Goal: Task Accomplishment & Management: Manage account settings

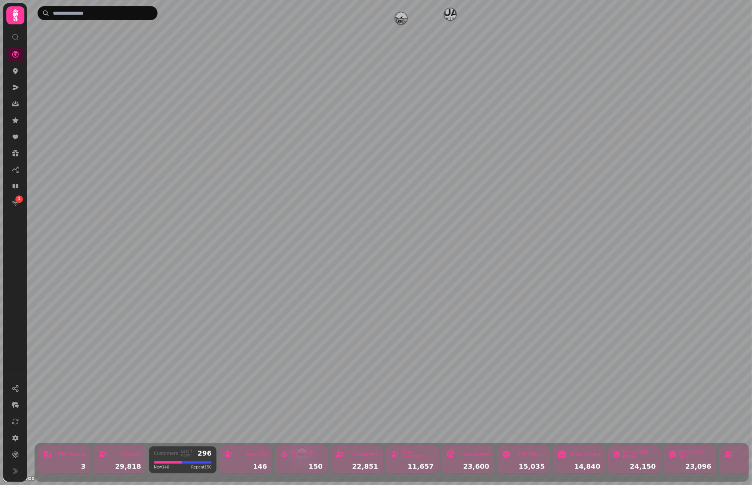
click at [18, 24] on div at bounding box center [15, 15] width 18 height 18
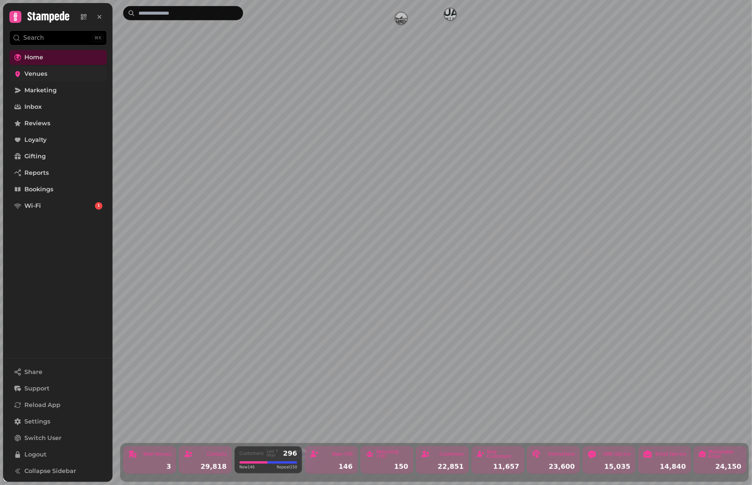
click at [41, 72] on span "Venues" at bounding box center [35, 73] width 23 height 9
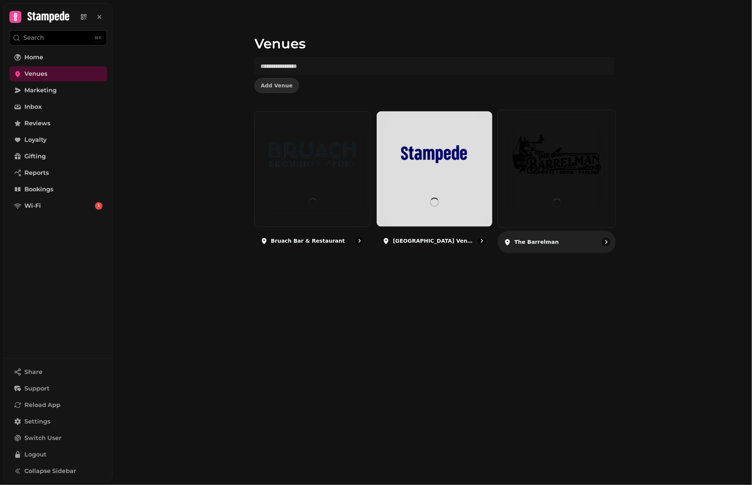
click at [579, 167] on img at bounding box center [556, 154] width 88 height 49
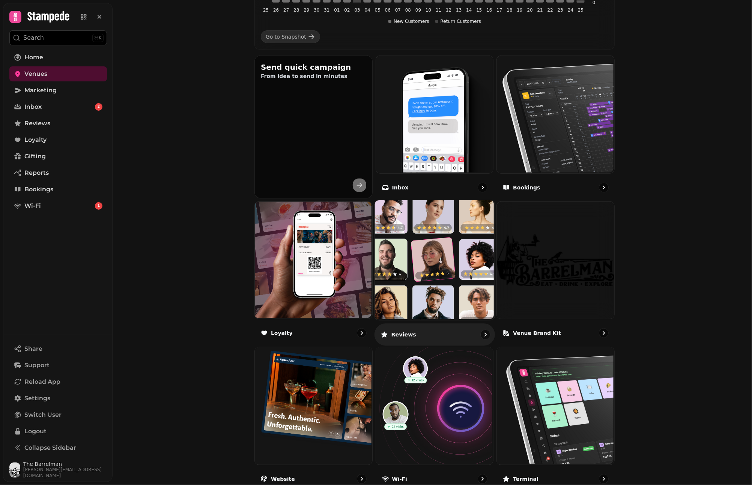
scroll to position [113, 0]
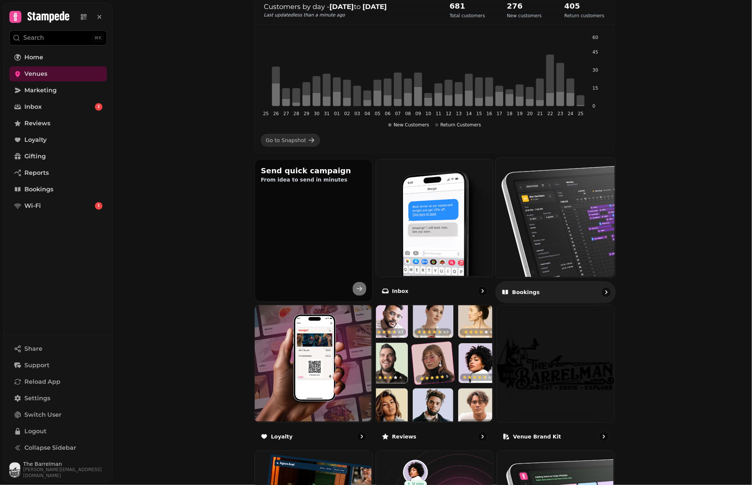
click at [555, 229] on img at bounding box center [555, 217] width 120 height 120
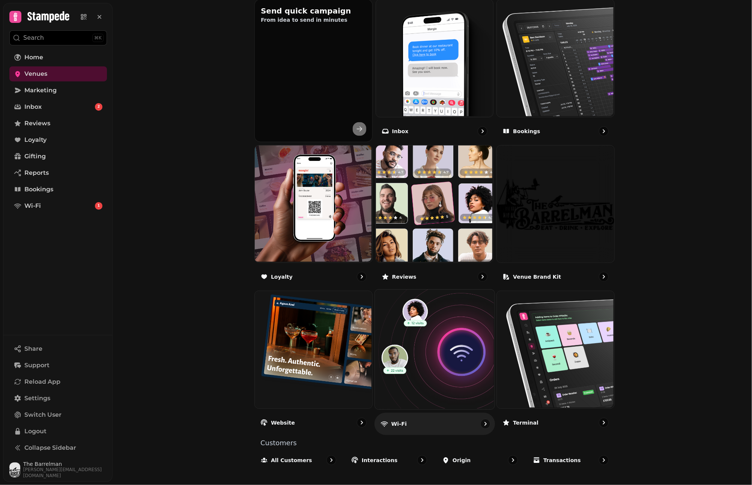
scroll to position [274, 0]
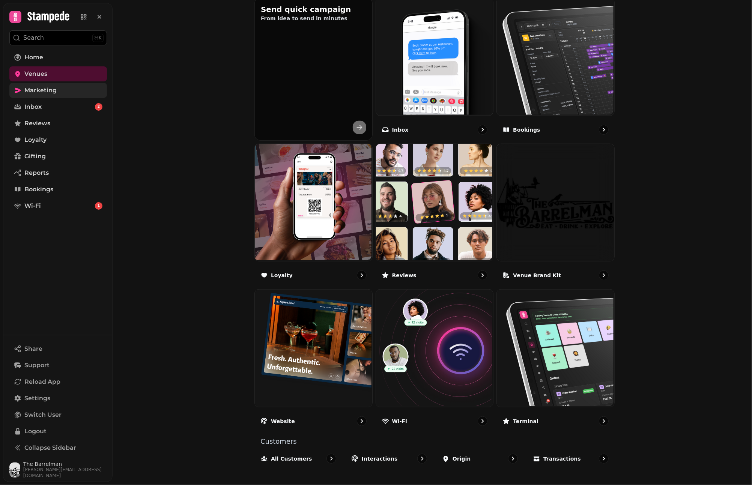
click at [72, 90] on link "Marketing" at bounding box center [58, 90] width 98 height 15
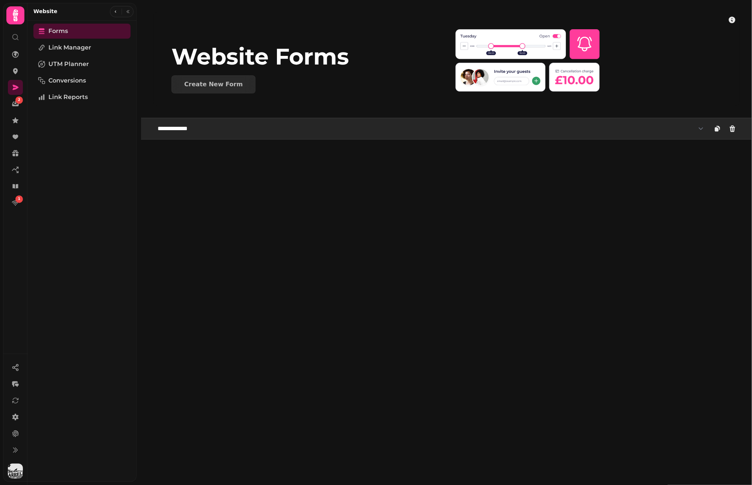
click at [332, 126] on select "**********" at bounding box center [430, 128] width 555 height 15
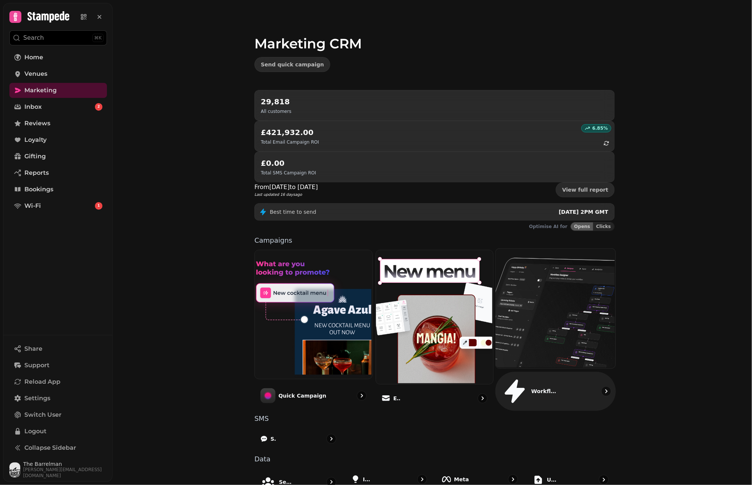
click at [540, 261] on img at bounding box center [555, 308] width 120 height 120
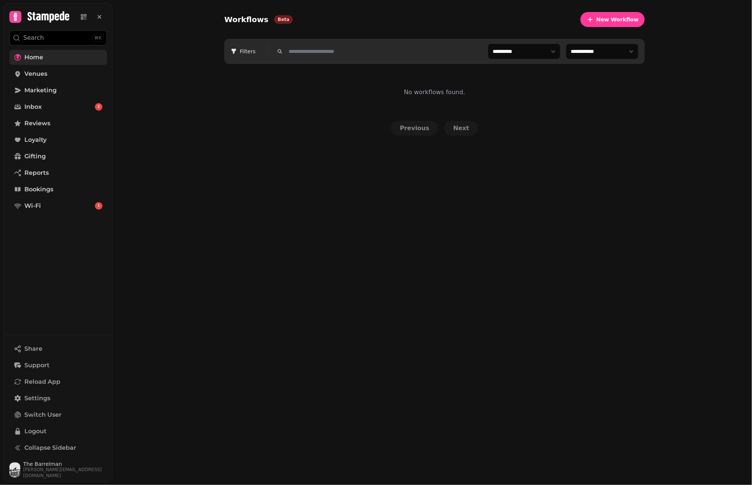
click at [41, 61] on span "Home" at bounding box center [33, 57] width 19 height 9
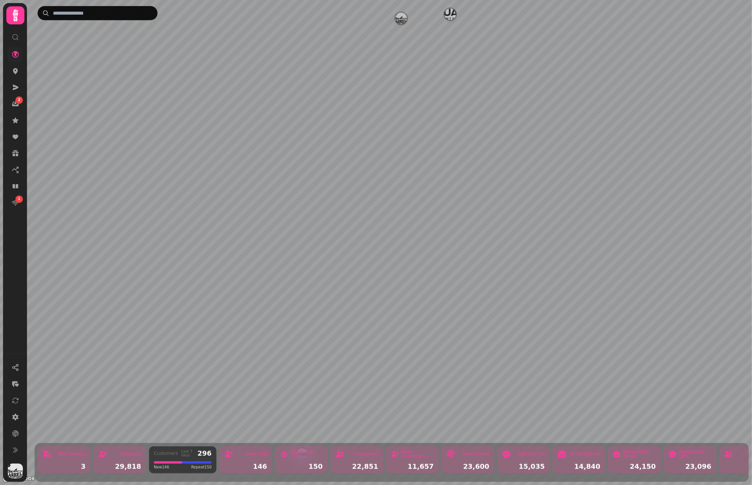
click at [19, 17] on icon at bounding box center [15, 15] width 15 height 15
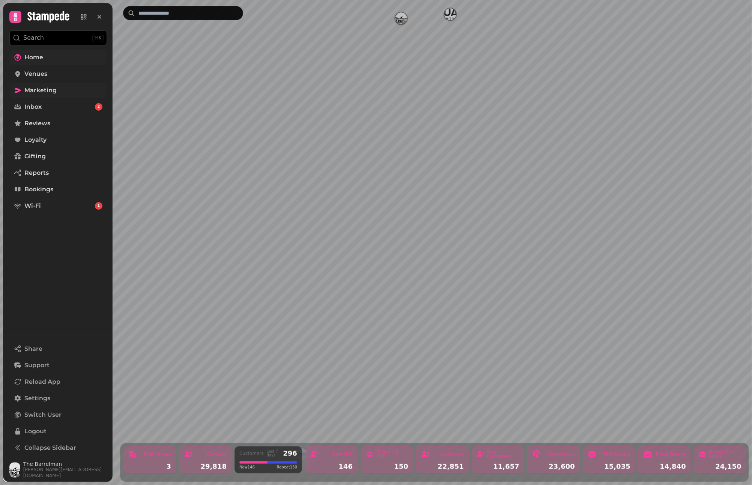
click at [45, 90] on span "Marketing" at bounding box center [40, 90] width 32 height 9
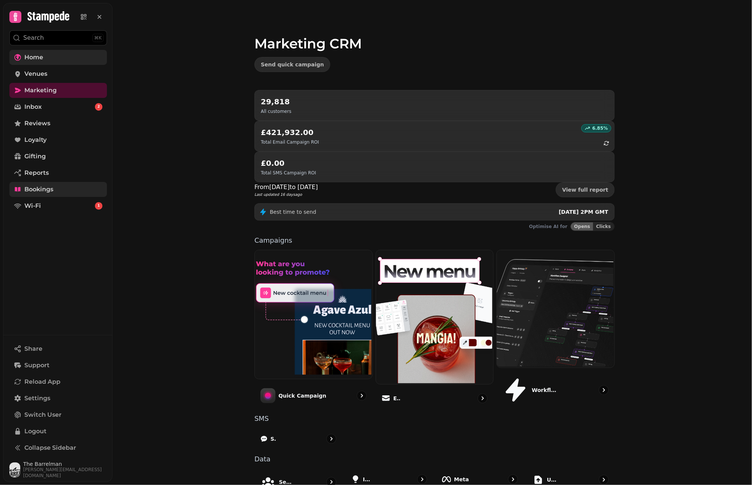
click at [48, 192] on span "Bookings" at bounding box center [38, 189] width 29 height 9
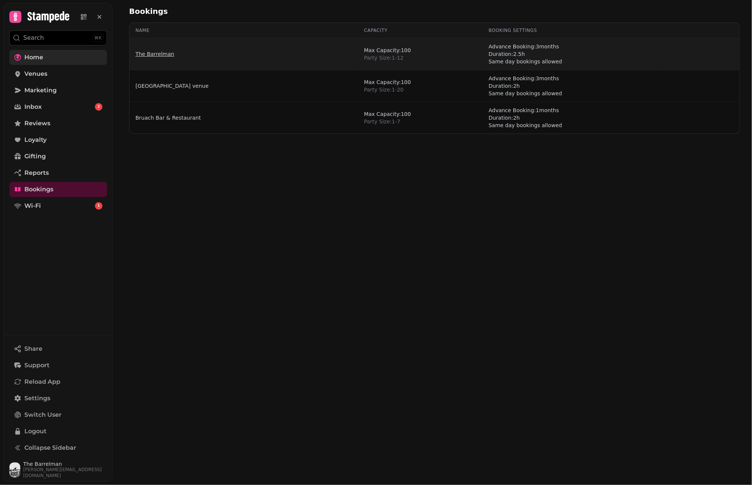
click at [153, 57] on link "The Barrelman" at bounding box center [154, 54] width 39 height 8
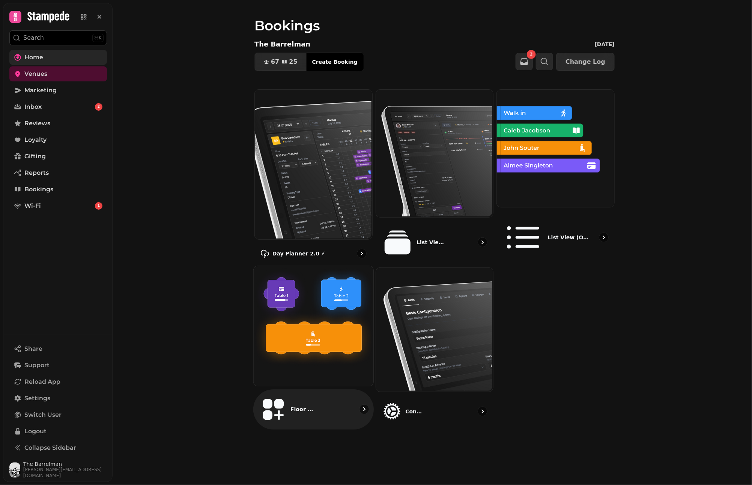
click at [302, 266] on img at bounding box center [313, 326] width 120 height 120
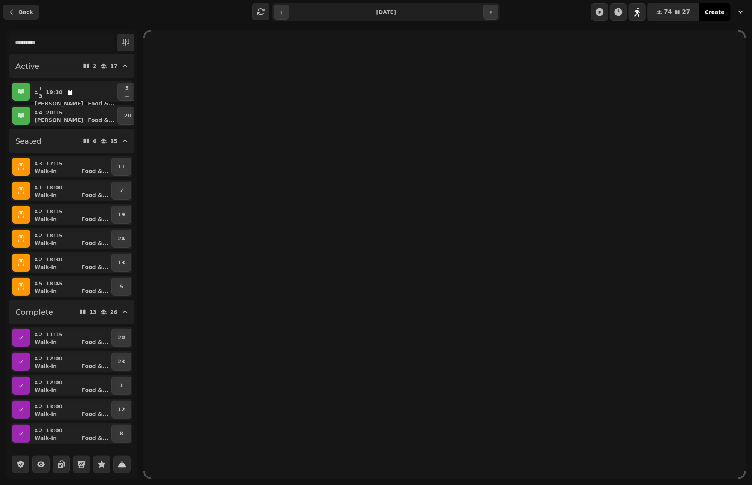
click at [23, 10] on span "Back" at bounding box center [26, 11] width 14 height 5
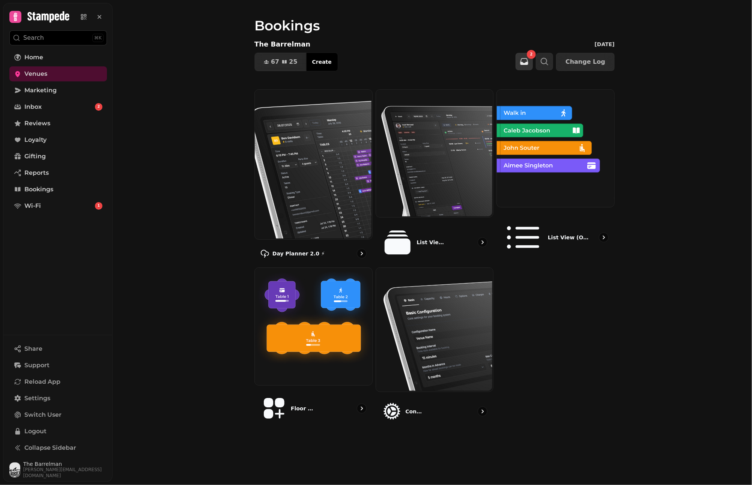
click at [527, 61] on icon "button" at bounding box center [523, 61] width 9 height 9
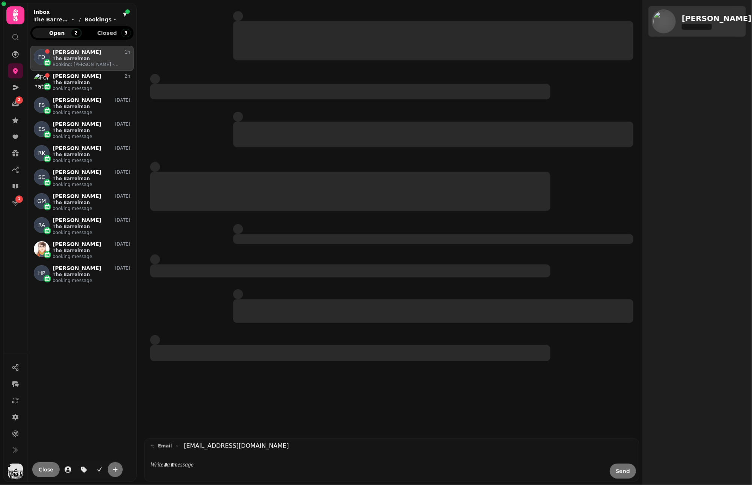
scroll to position [421, 97]
